Goal: Navigation & Orientation: Find specific page/section

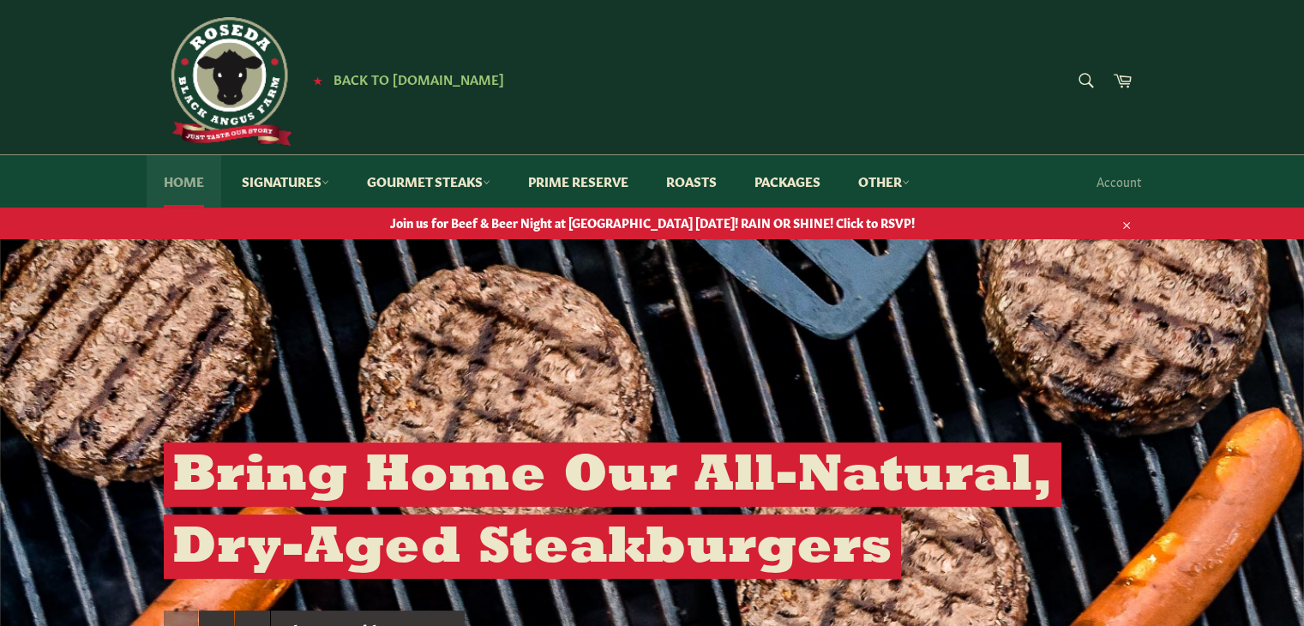
click at [185, 185] on link "Home" at bounding box center [184, 181] width 75 height 52
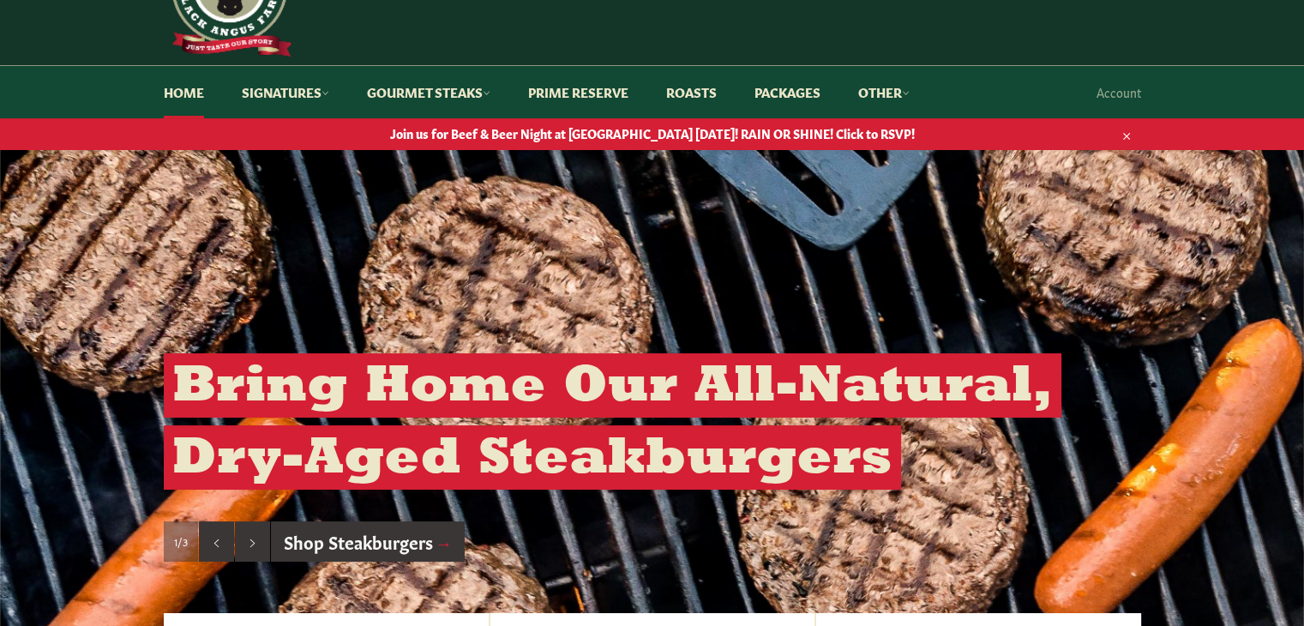
scroll to position [82, 0]
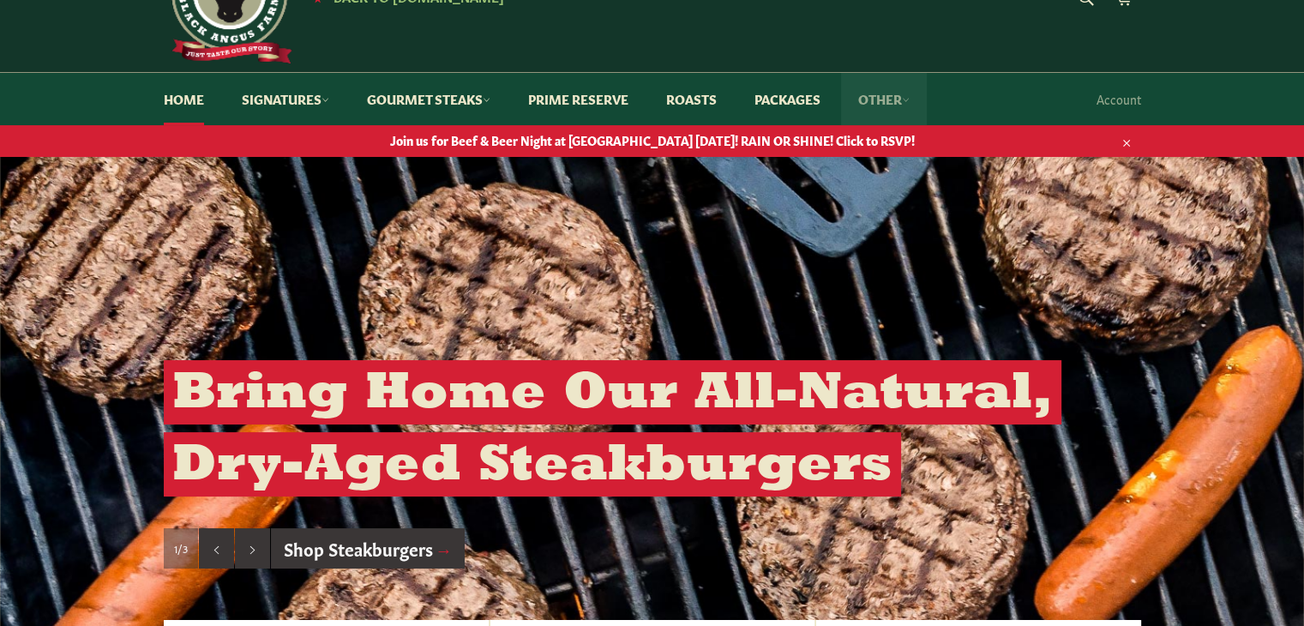
click at [897, 104] on link "Other" at bounding box center [884, 99] width 86 height 52
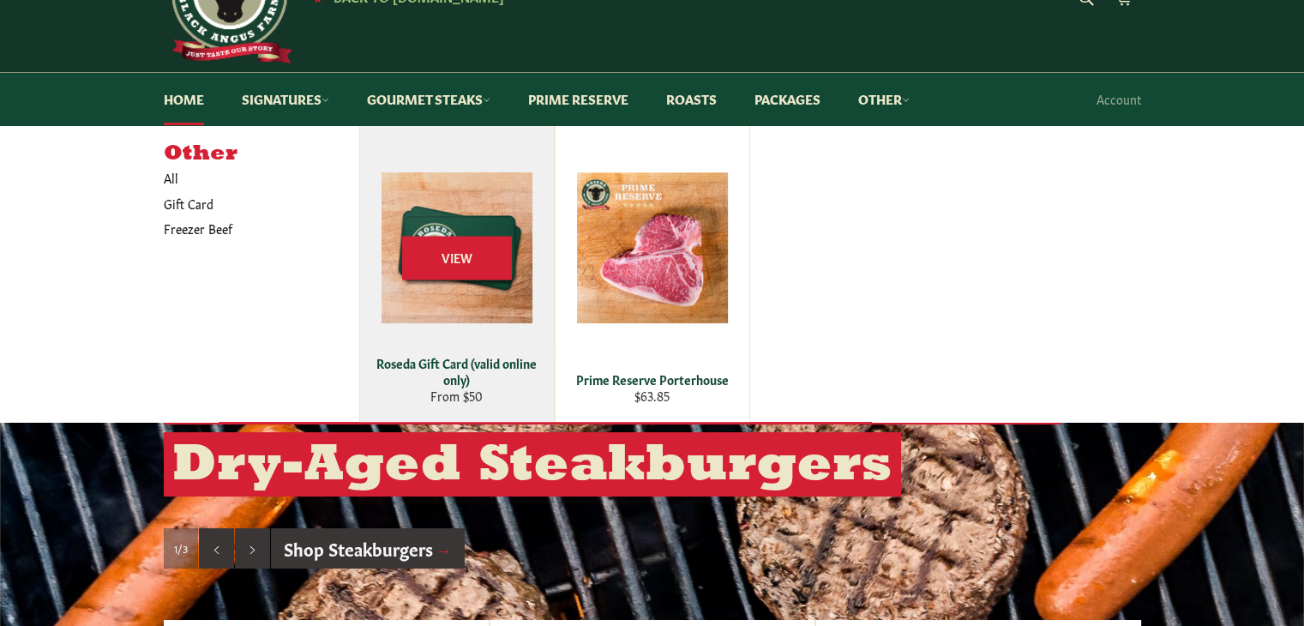
click at [454, 213] on div "View" at bounding box center [457, 274] width 194 height 296
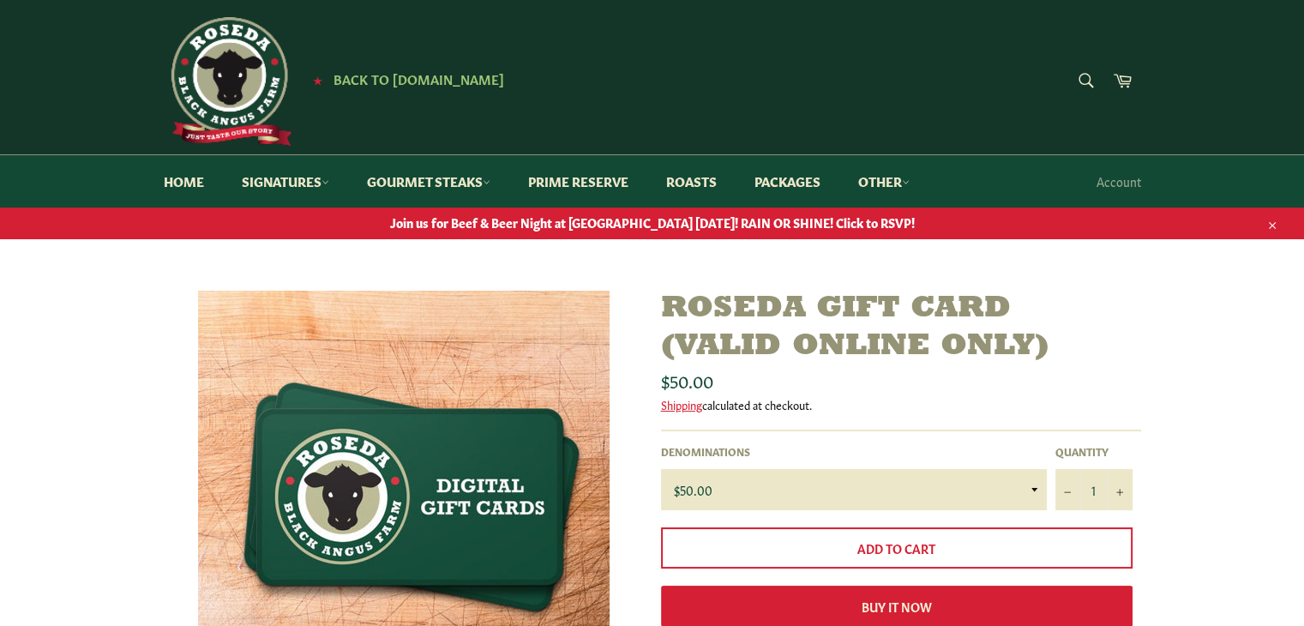
click at [198, 87] on img at bounding box center [228, 81] width 129 height 129
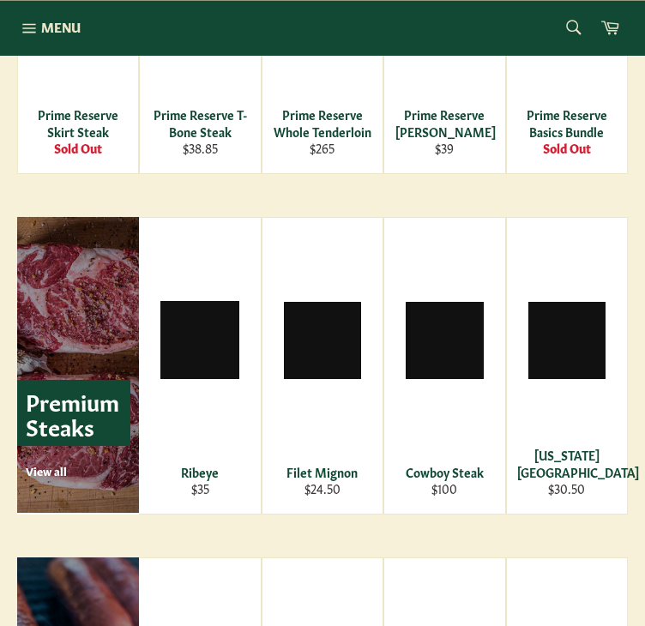
scroll to position [2494, 0]
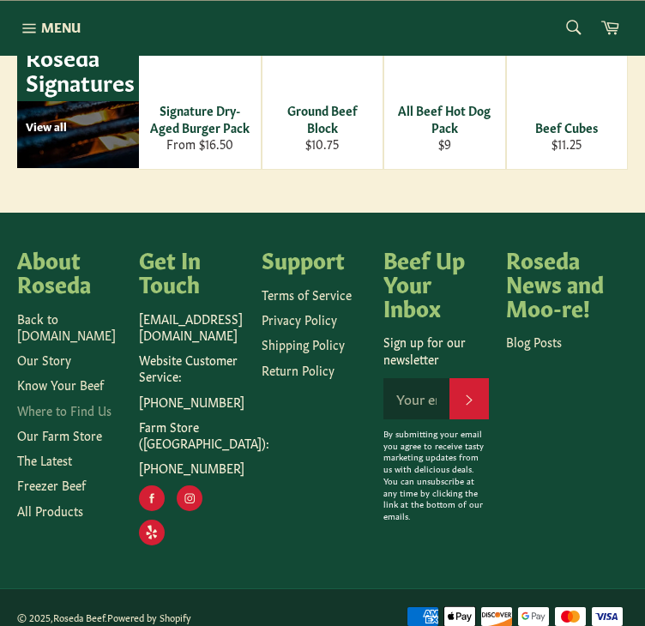
click at [57, 403] on link "Where to Find Us" at bounding box center [64, 409] width 94 height 17
